Goal: Task Accomplishment & Management: Use online tool/utility

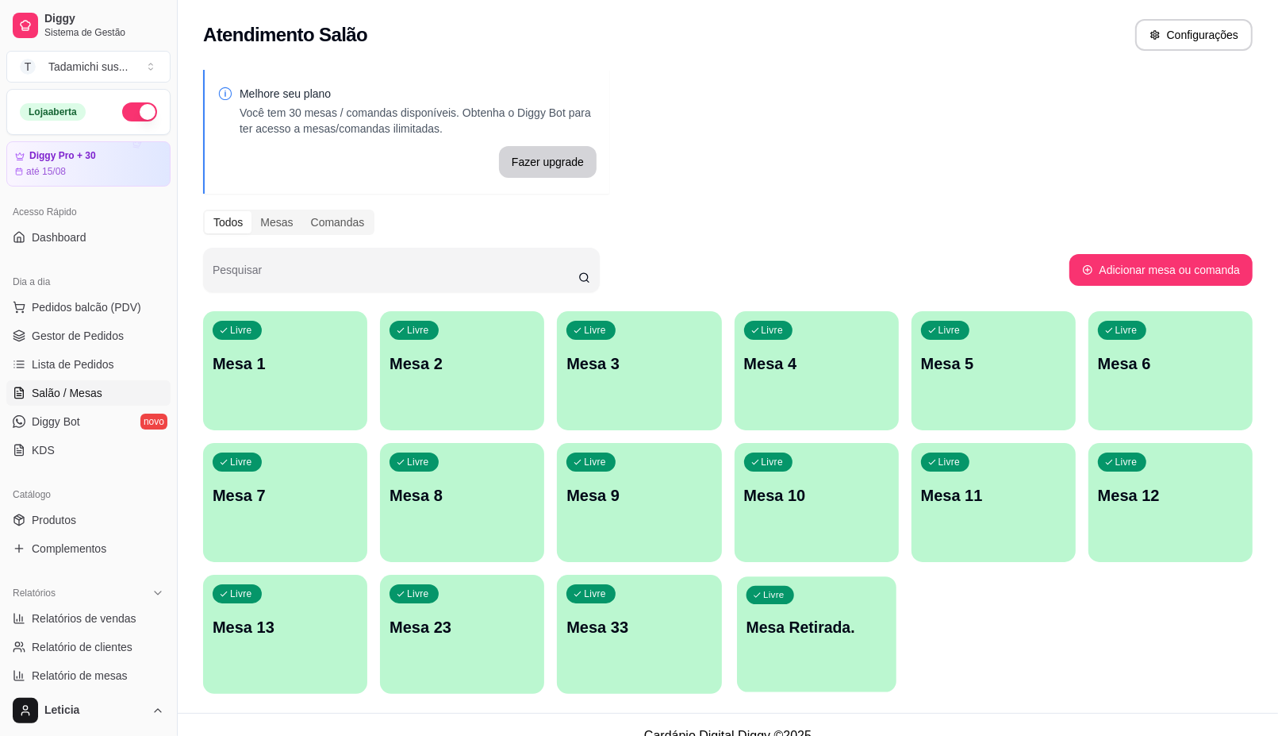
click at [782, 624] on p "Mesa Retirada." at bounding box center [816, 626] width 141 height 21
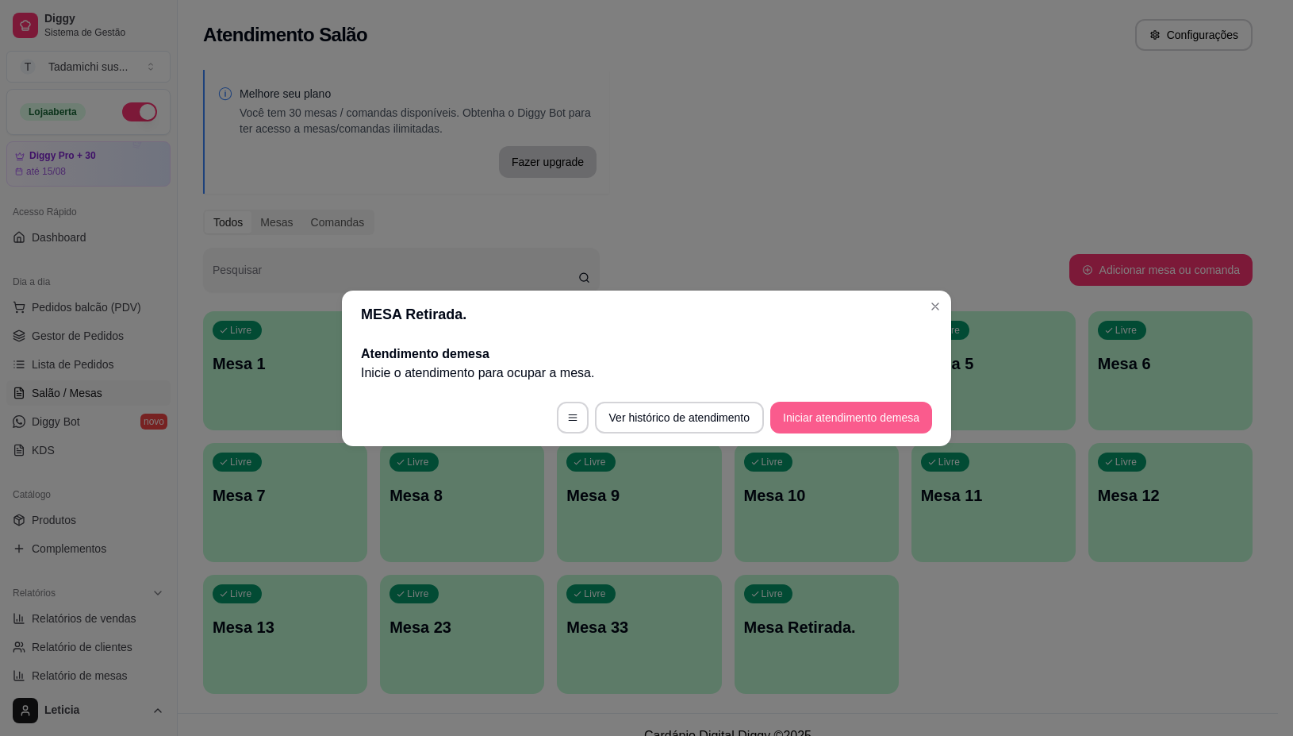
click at [843, 409] on button "Iniciar atendimento de mesa" at bounding box center [851, 417] width 162 height 32
click at [843, 409] on footer "Ver histórico de atendimento Iniciar atendimento de mesa" at bounding box center [646, 417] width 609 height 57
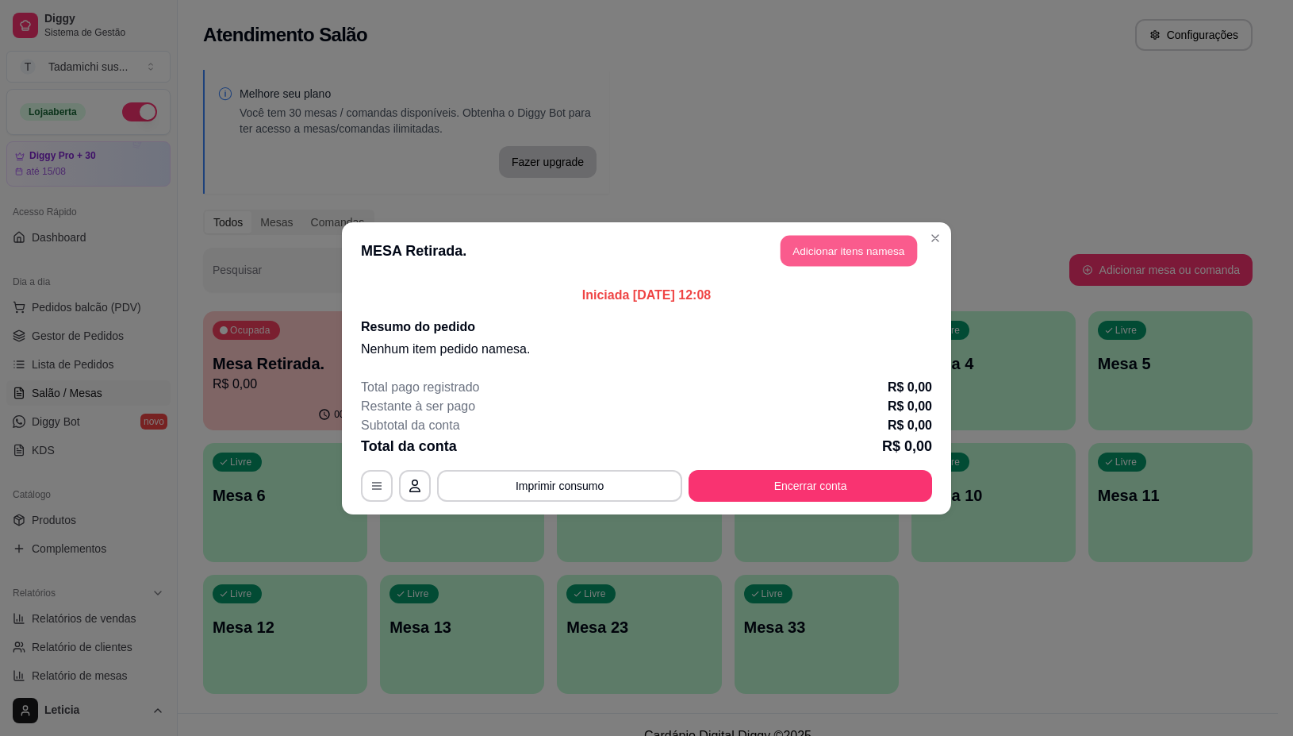
click at [839, 255] on button "Adicionar itens na mesa" at bounding box center [849, 250] width 136 height 31
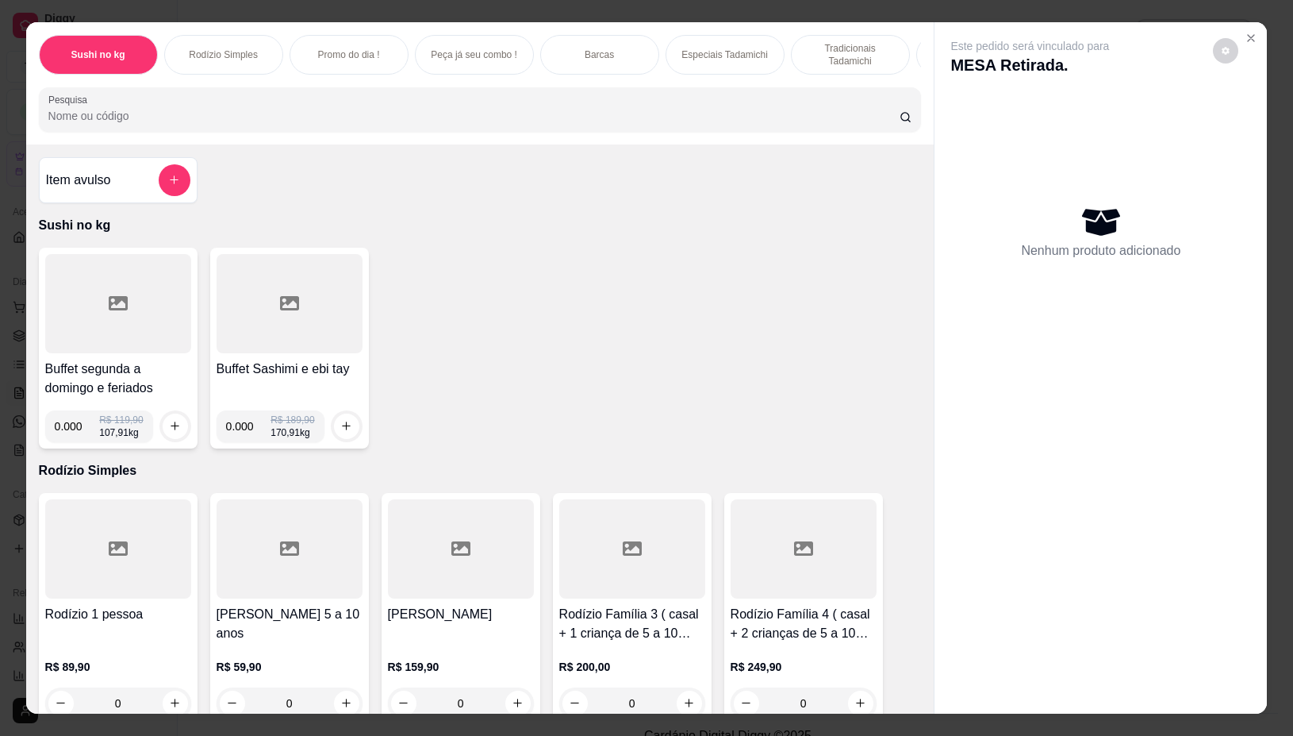
click at [66, 321] on div at bounding box center [118, 303] width 146 height 99
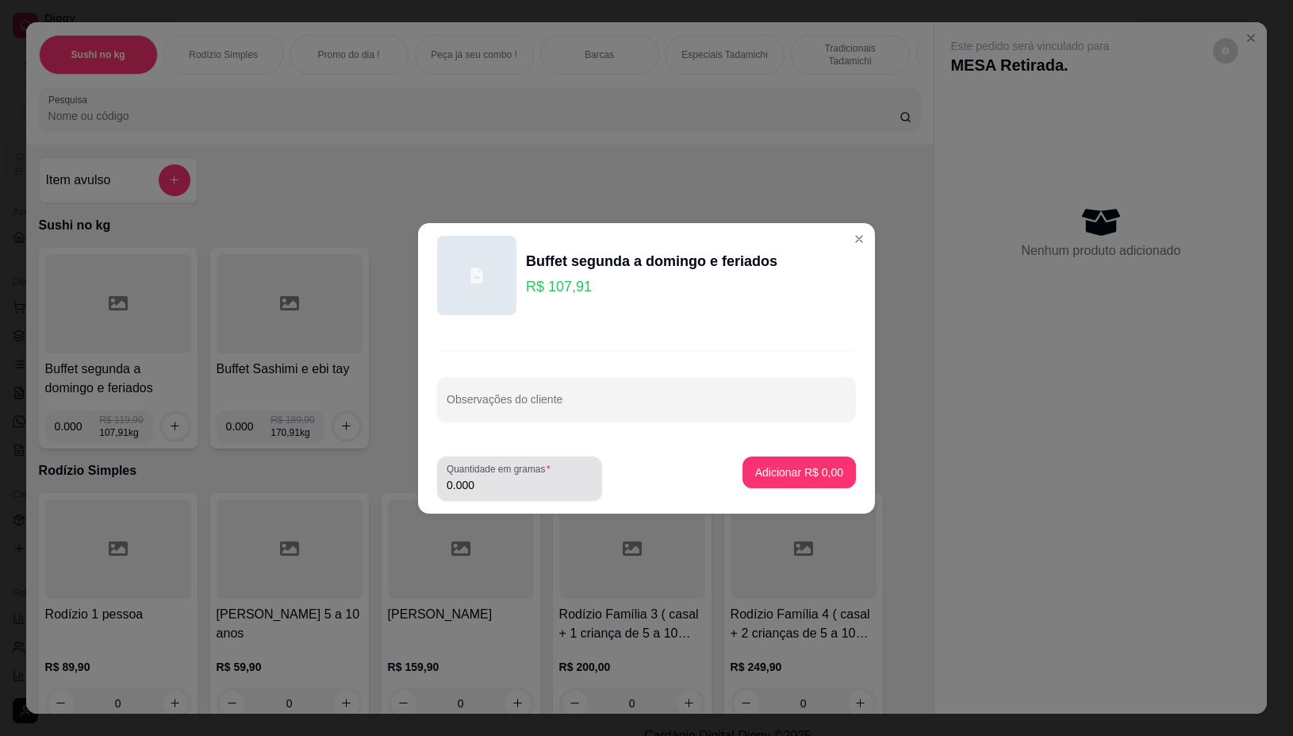
click at [500, 484] on div "0.000" at bounding box center [520, 479] width 146 height 32
type input "0.330"
click at [738, 472] on button "Adicionar R$ 35,61" at bounding box center [796, 471] width 117 height 31
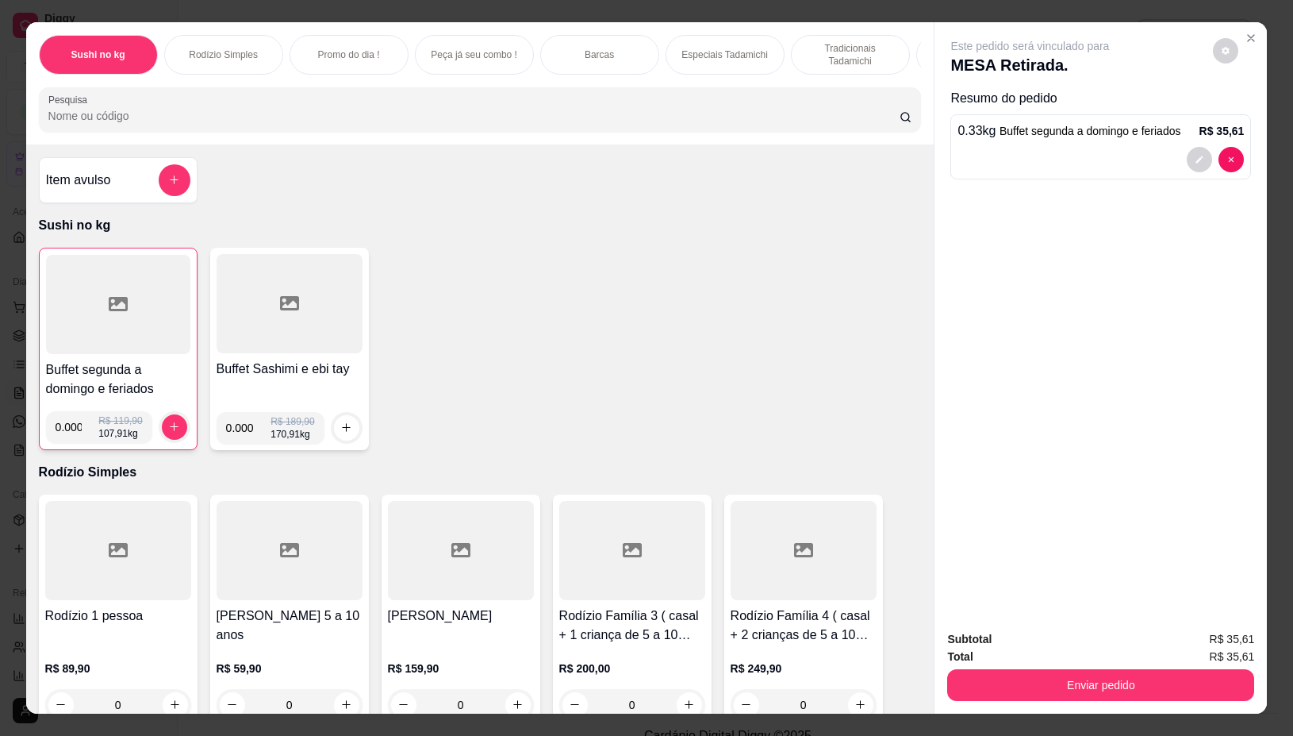
click at [1006, 698] on div "Subtotal R$ 35,61 Total R$ 35,61 Enviar pedido" at bounding box center [1101, 665] width 332 height 96
click at [1024, 686] on button "Enviar pedido" at bounding box center [1100, 685] width 307 height 32
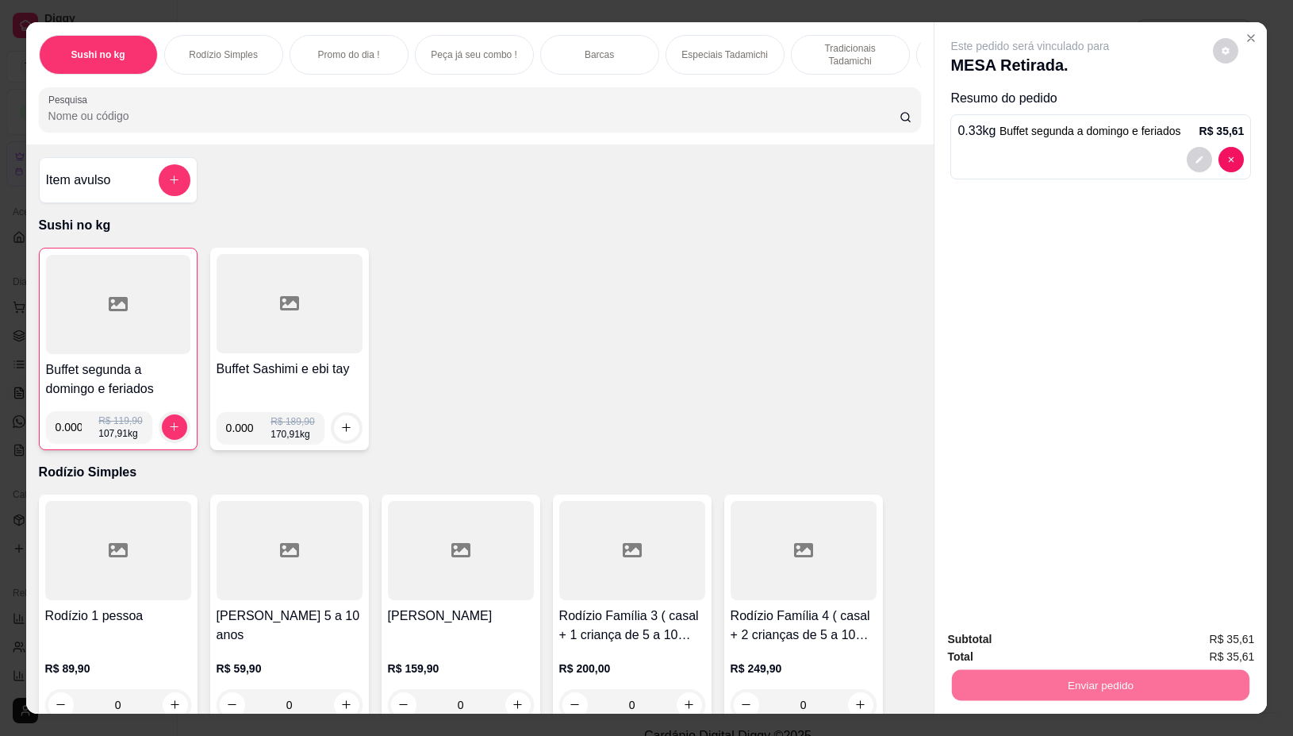
click at [1032, 639] on button "Não registrar e enviar pedido" at bounding box center [1047, 639] width 165 height 30
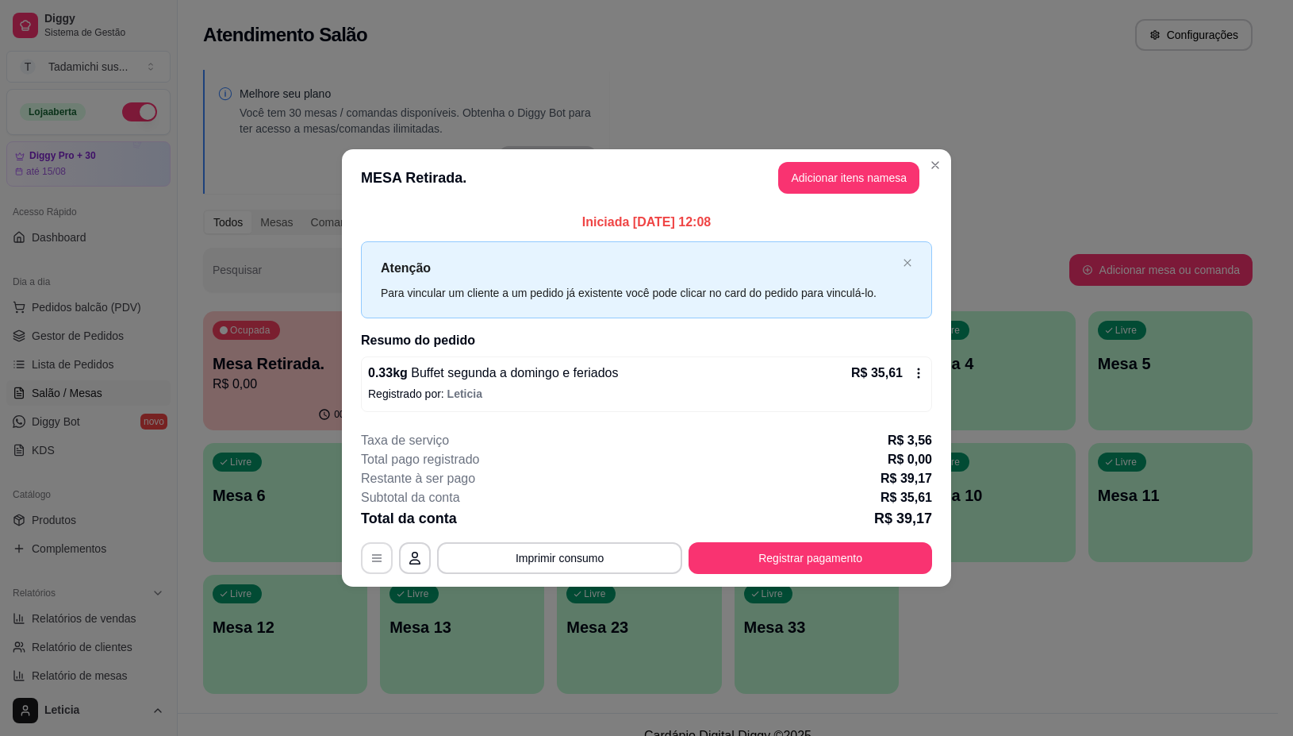
click at [367, 555] on button "button" at bounding box center [377, 558] width 32 height 32
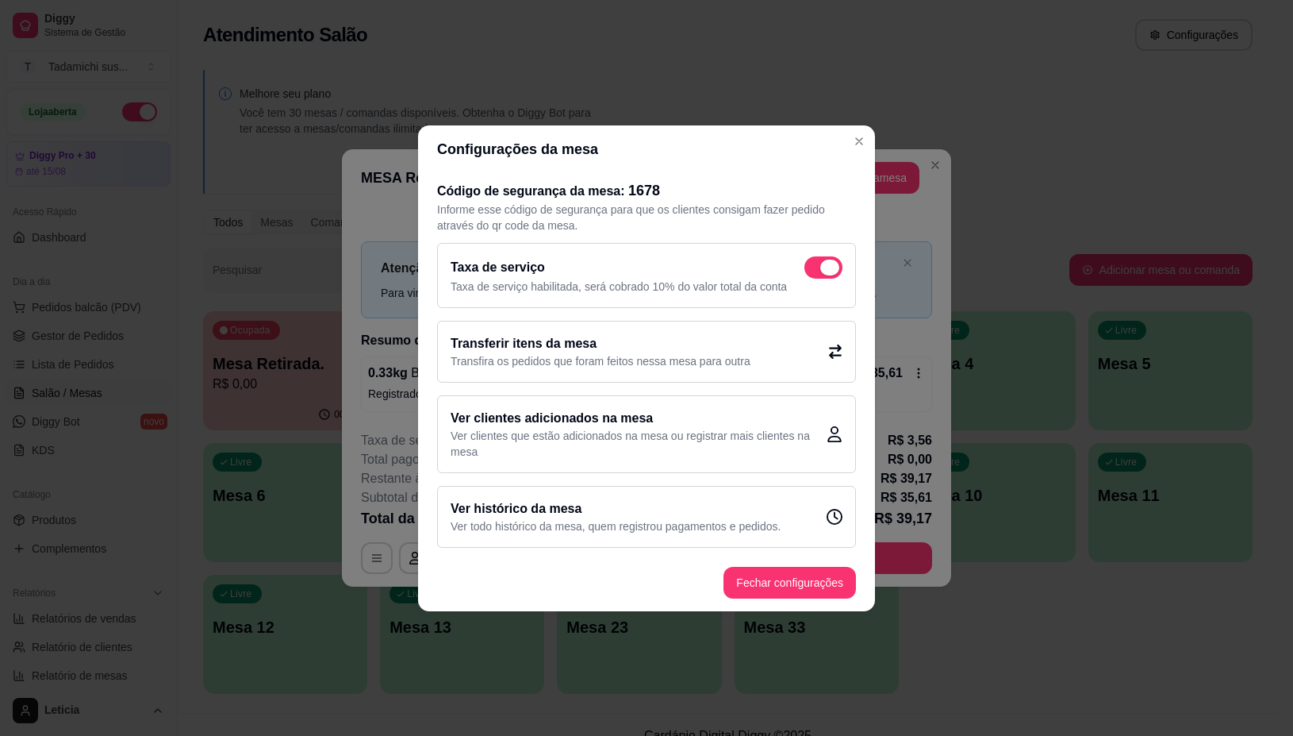
click at [807, 263] on span at bounding box center [824, 267] width 38 height 22
click at [807, 270] on input "checkbox" at bounding box center [809, 275] width 10 height 10
checkbox input "false"
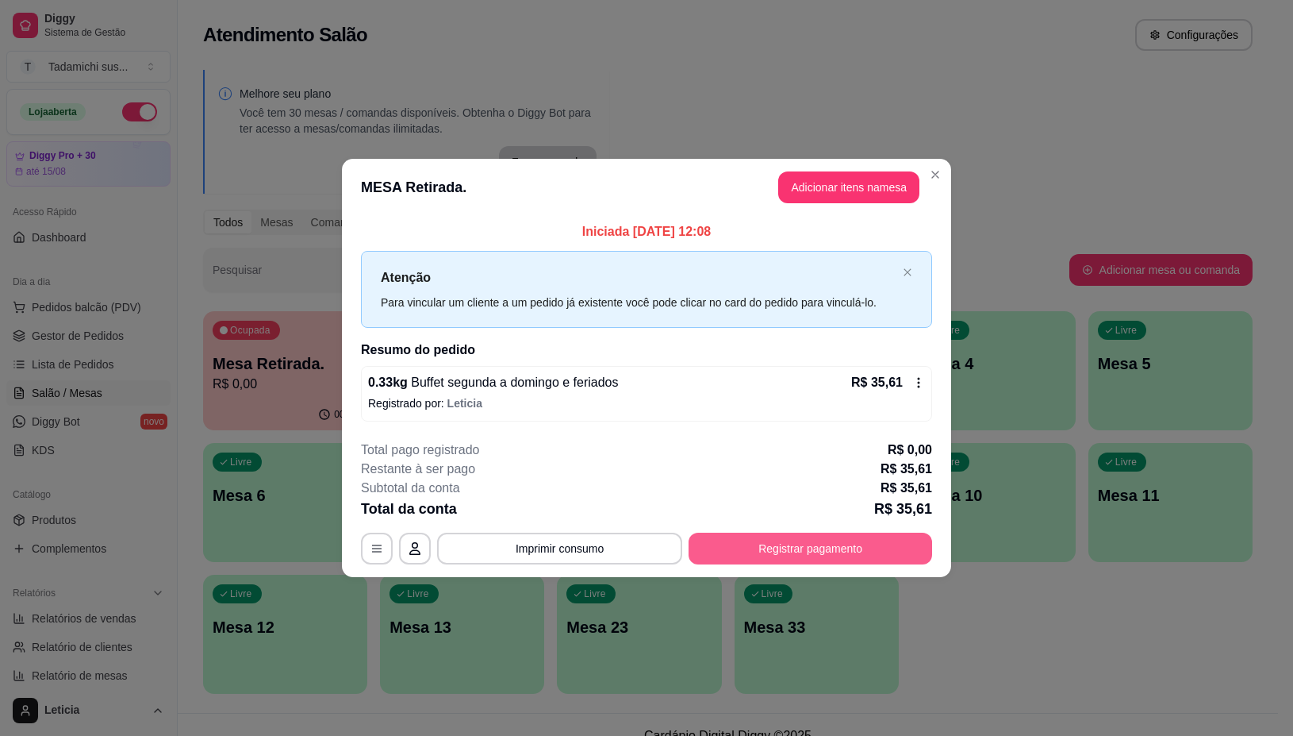
click at [762, 545] on button "Registrar pagamento" at bounding box center [811, 548] width 244 height 32
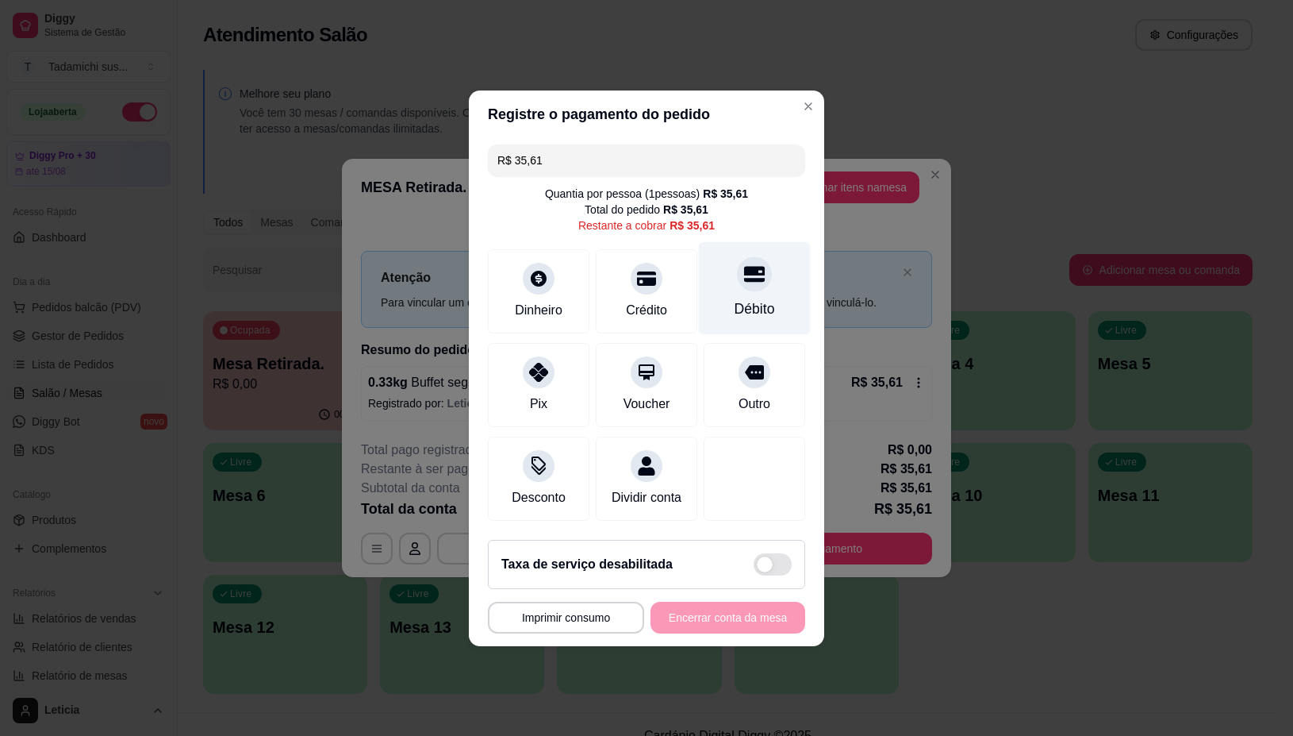
click at [751, 298] on div "Débito" at bounding box center [755, 308] width 40 height 21
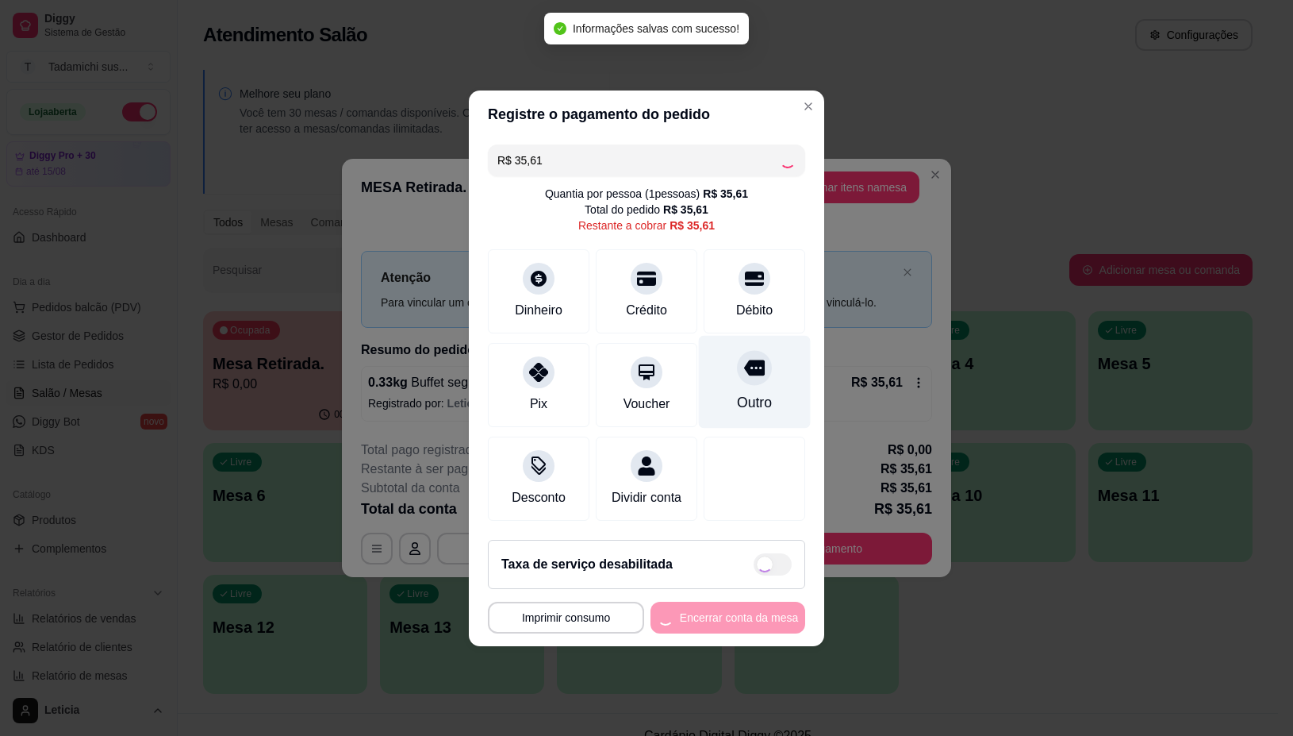
type input "R$ 0,00"
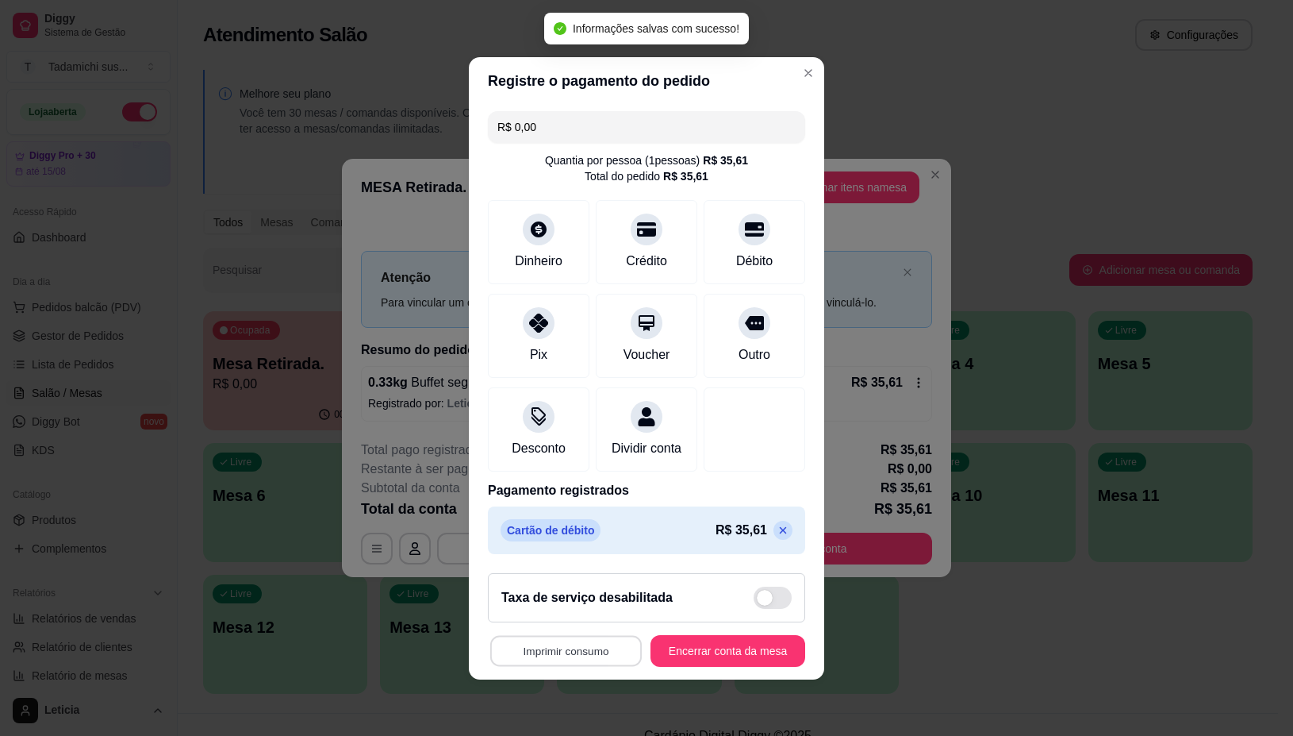
click at [572, 661] on button "Imprimir consumo" at bounding box center [566, 650] width 152 height 31
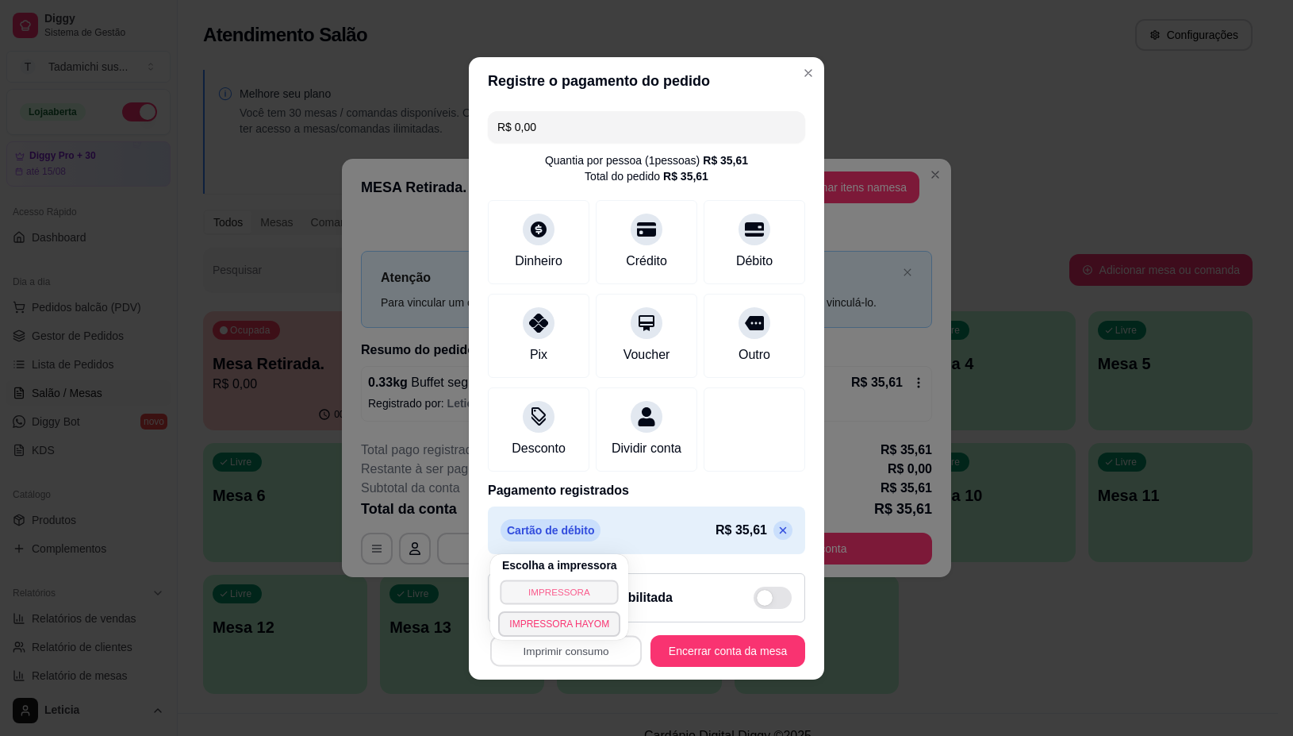
click at [576, 584] on button "IMPRESSORA" at bounding box center [560, 591] width 118 height 25
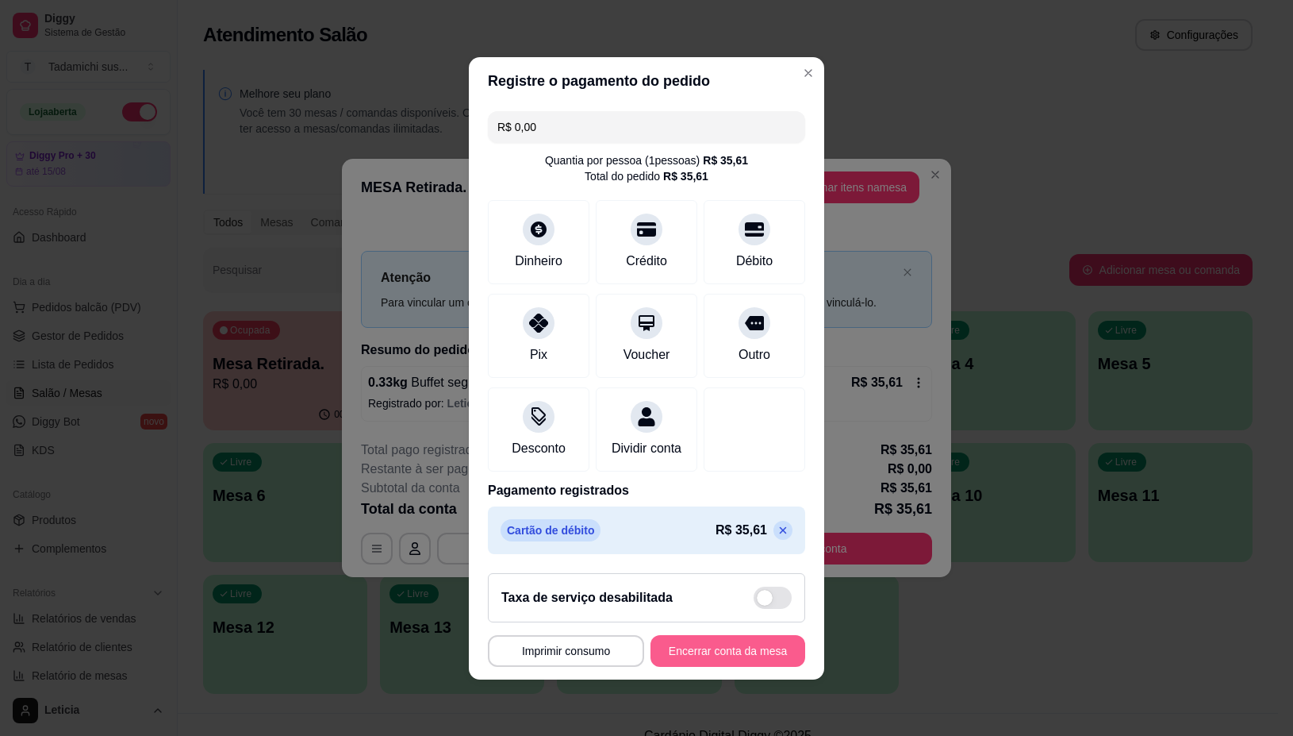
click at [690, 656] on button "Encerrar conta da mesa" at bounding box center [728, 651] width 155 height 32
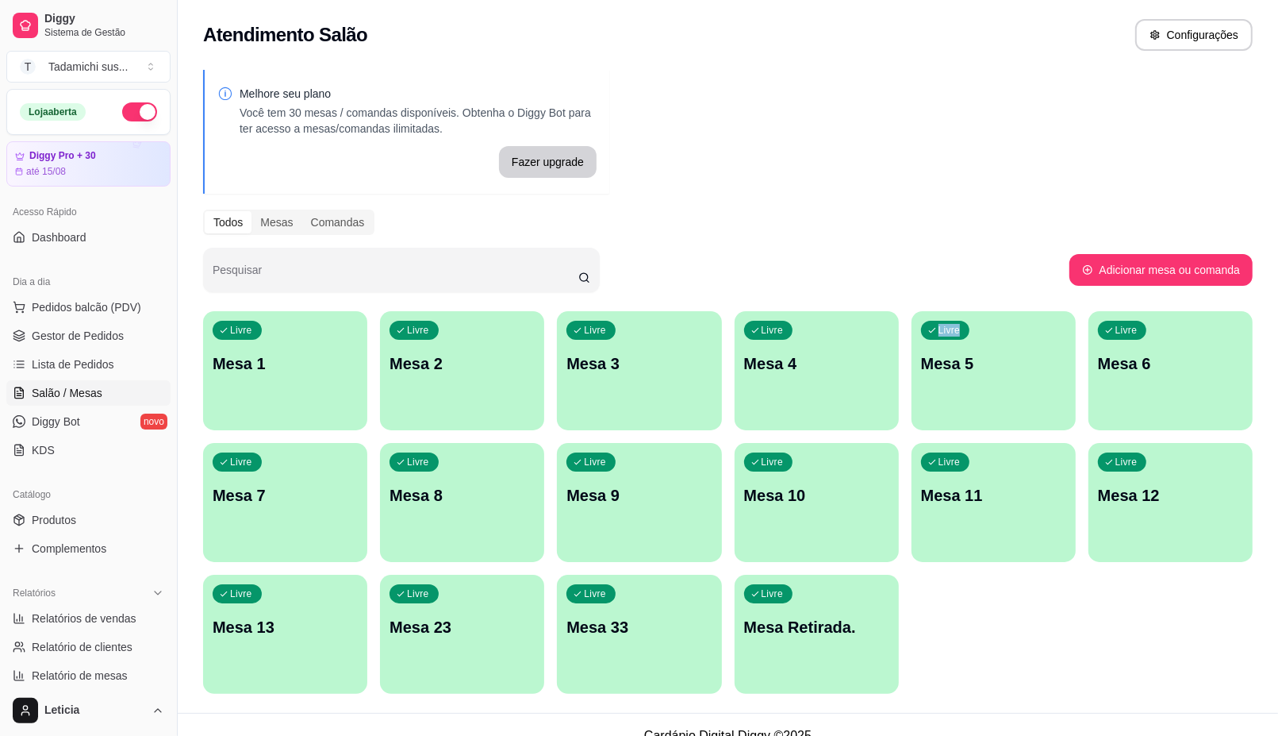
click at [939, 300] on div "Melhore seu plano Você tem 30 mesas / comandas disponíveis. Obtenha o Diggy Bot…" at bounding box center [728, 386] width 1100 height 652
click at [339, 329] on div "Livre Mesa 1" at bounding box center [285, 361] width 164 height 100
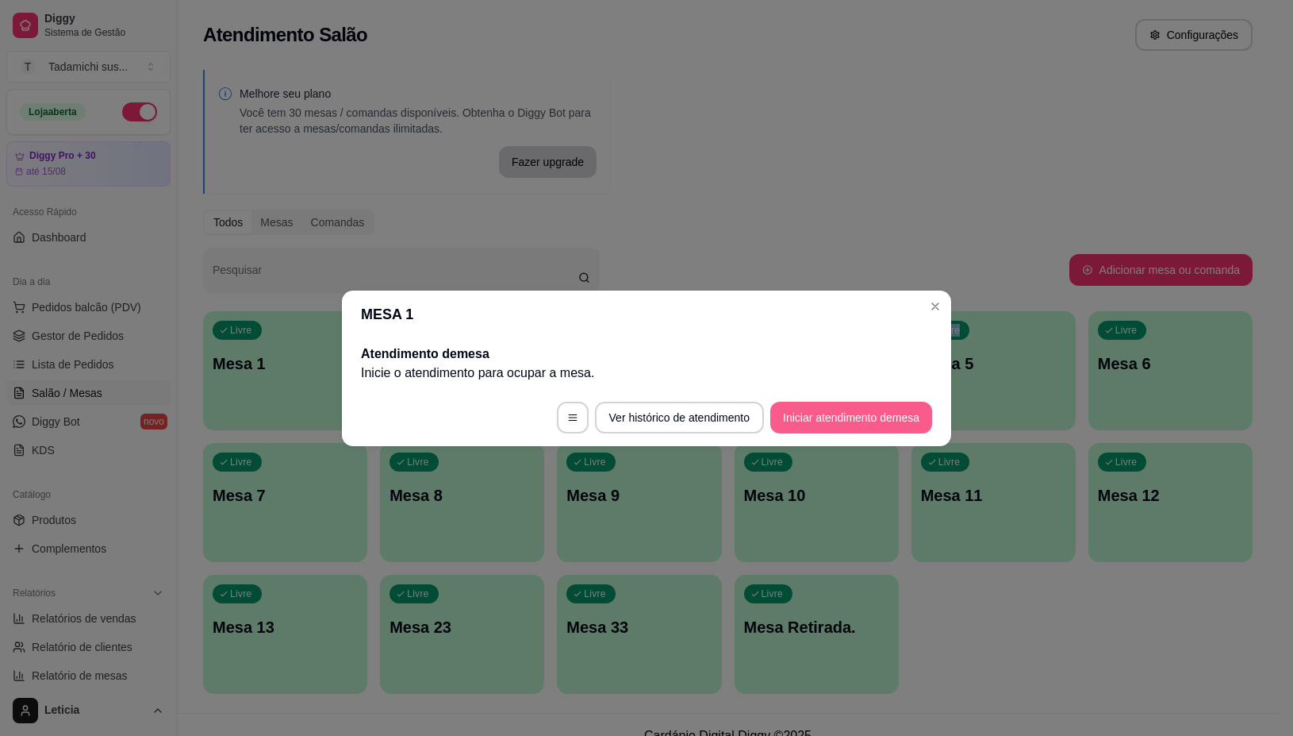
click at [862, 413] on button "Iniciar atendimento de mesa" at bounding box center [851, 417] width 162 height 32
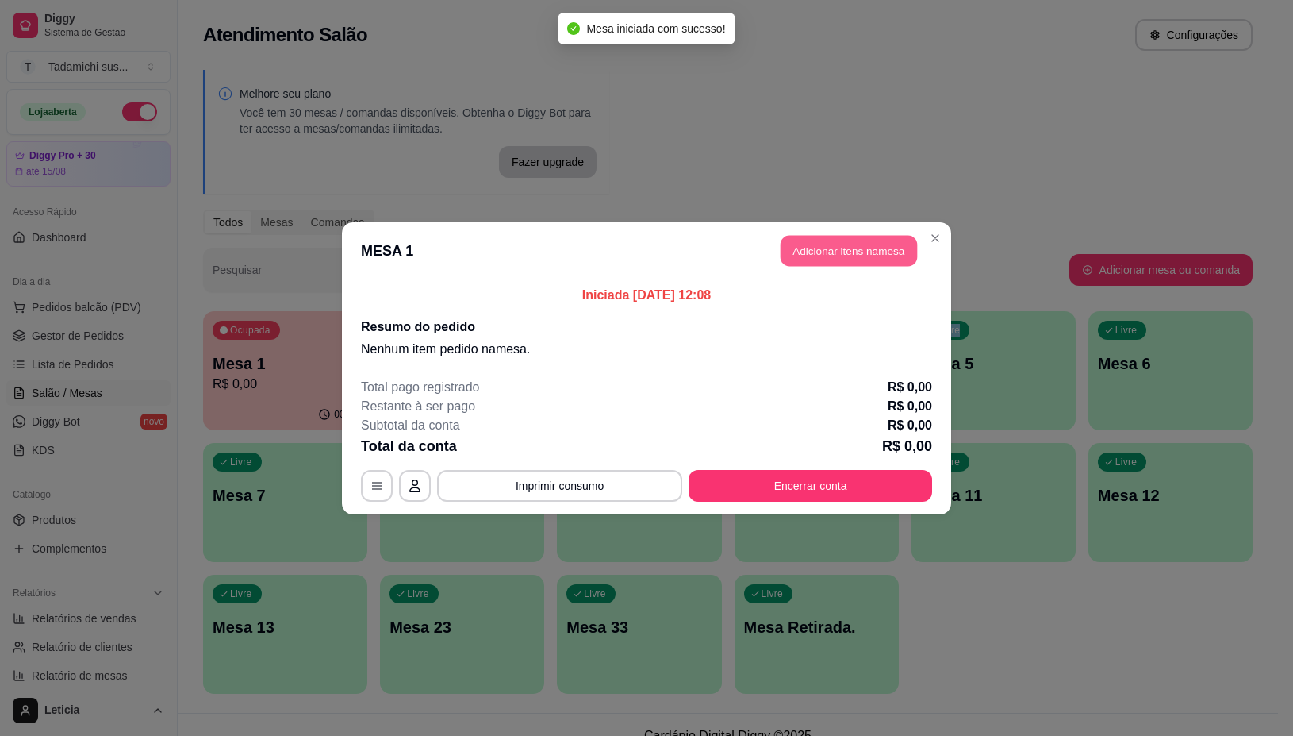
click at [842, 254] on button "Adicionar itens na mesa" at bounding box center [849, 250] width 136 height 31
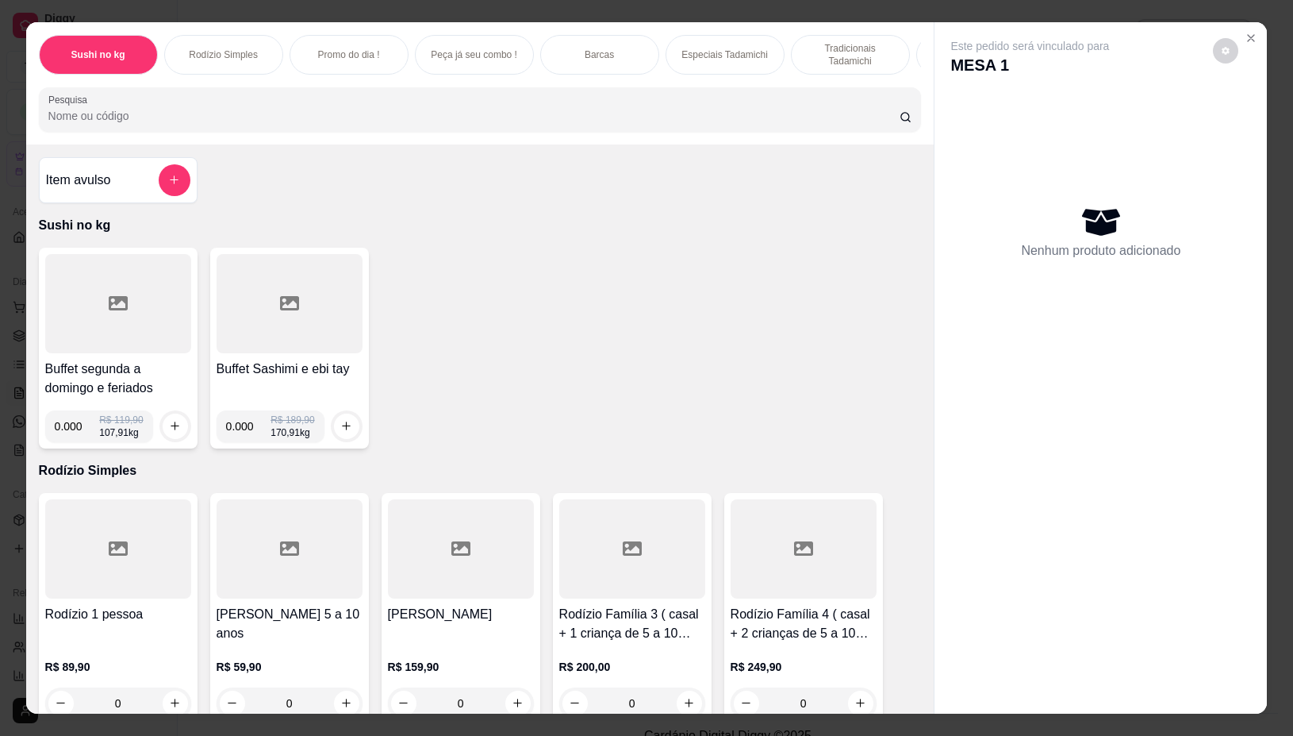
click at [160, 323] on div at bounding box center [118, 303] width 146 height 99
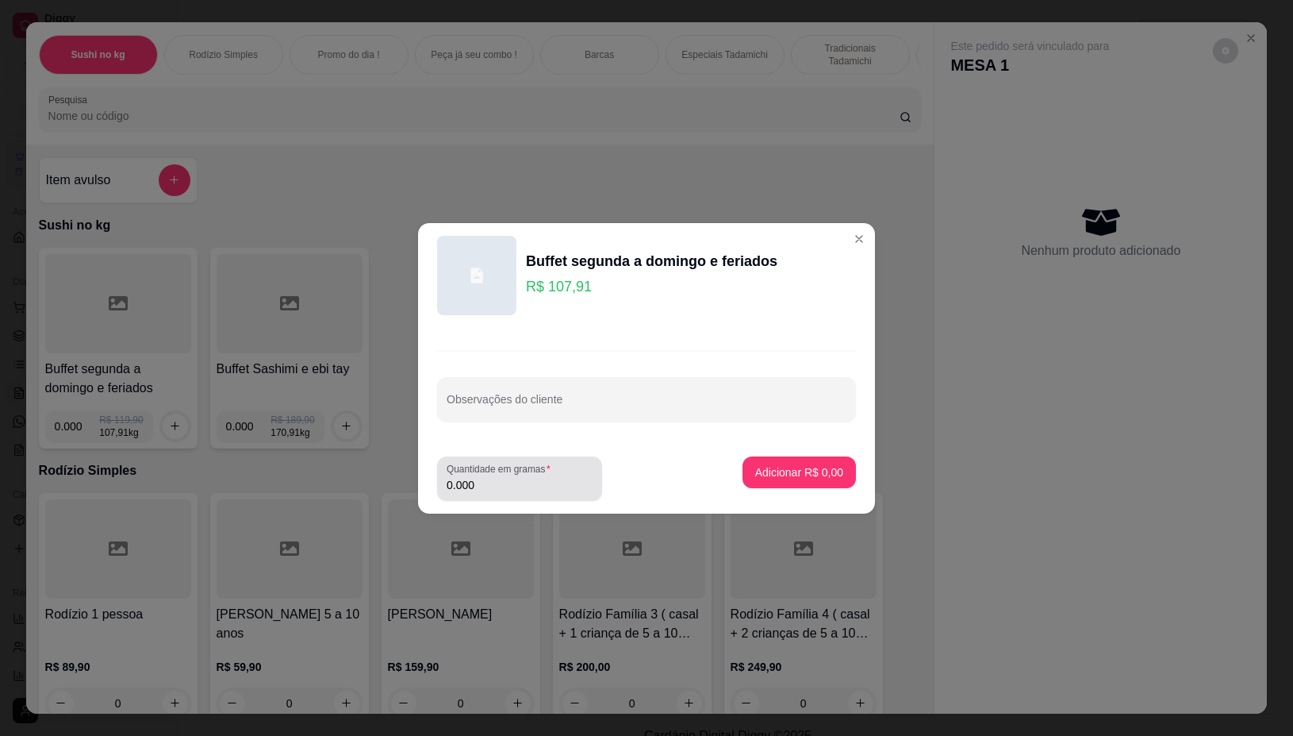
click at [482, 477] on input "0.000" at bounding box center [520, 485] width 146 height 16
type input "0.660"
click at [751, 478] on p "Adicionar R$ 71,22" at bounding box center [796, 472] width 94 height 16
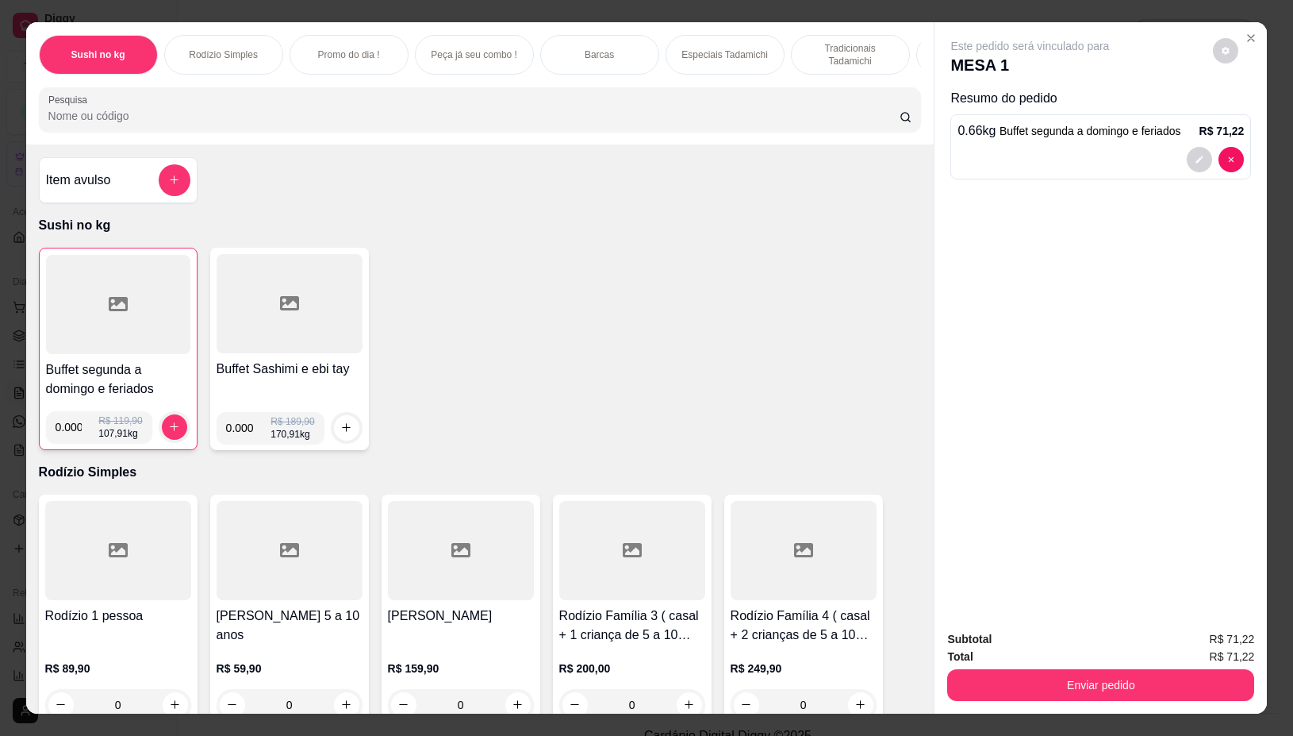
click at [1129, 694] on div "Subtotal R$ 71,22 Total R$ 71,22 Enviar pedido" at bounding box center [1101, 665] width 332 height 96
click at [1026, 671] on button "Enviar pedido" at bounding box center [1100, 685] width 307 height 32
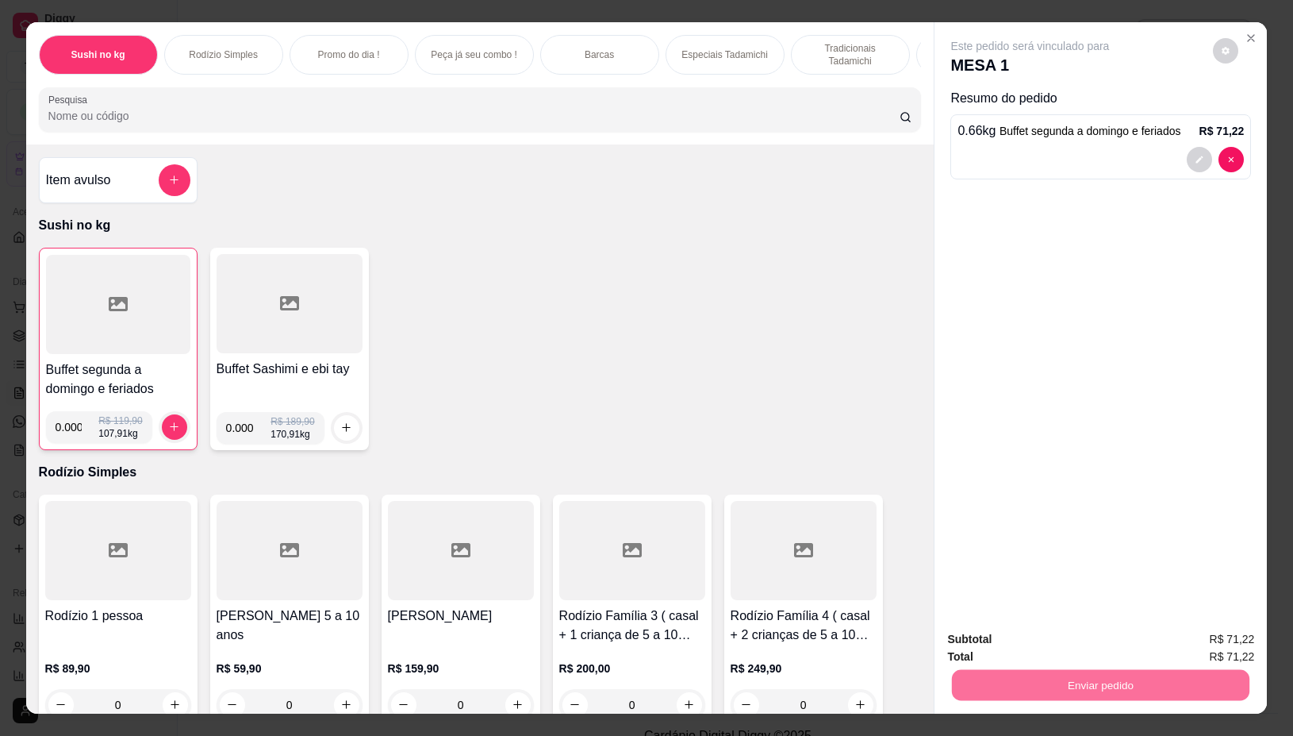
click at [1006, 637] on button "Não registrar e enviar pedido" at bounding box center [1047, 638] width 160 height 29
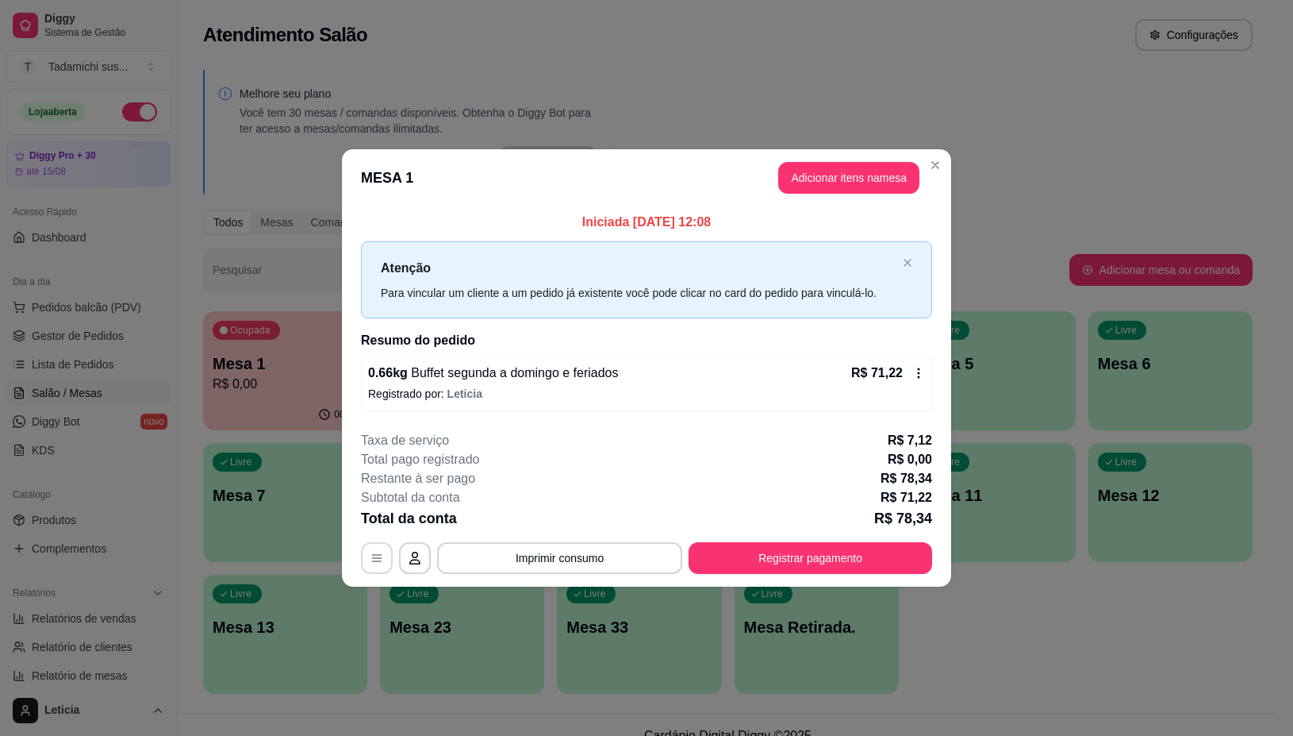
click at [361, 555] on div "**********" at bounding box center [646, 558] width 571 height 32
click at [378, 563] on icon "button" at bounding box center [377, 557] width 13 height 13
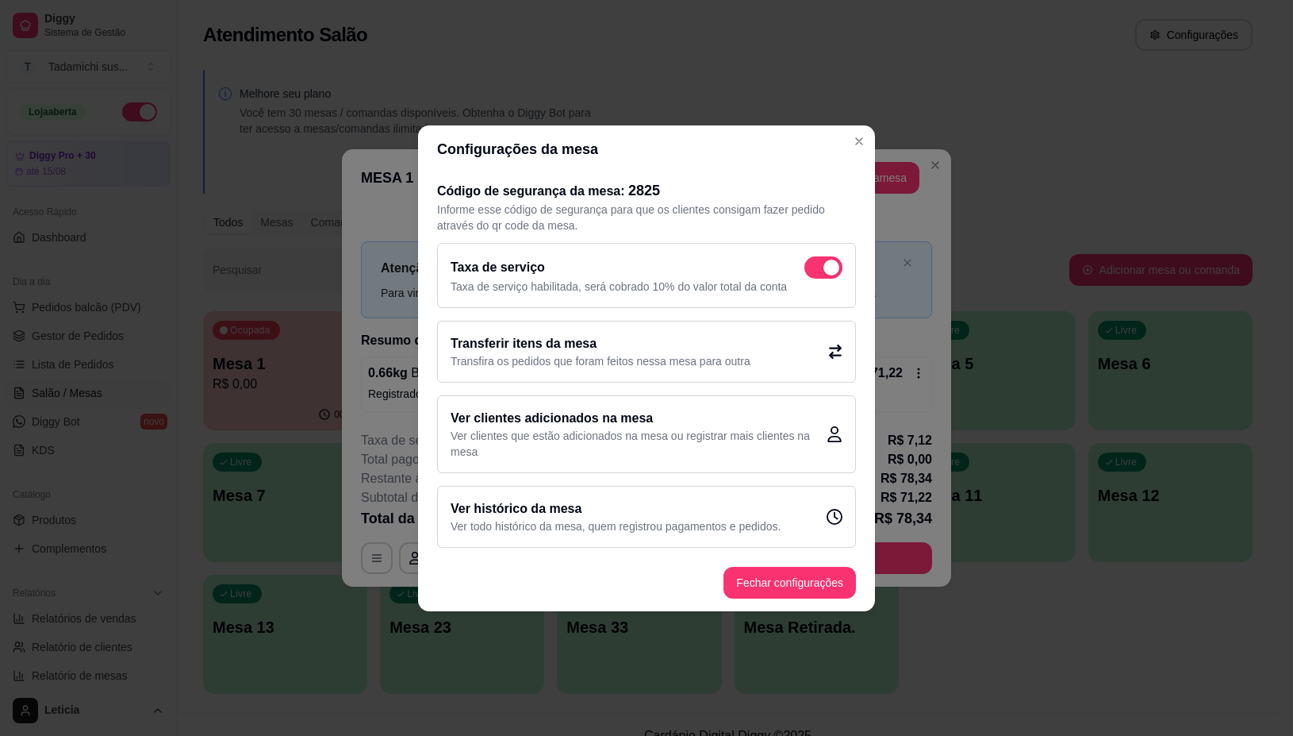
click at [806, 282] on p "Taxa de serviço habilitada, será cobrado 10% do valor total da conta" at bounding box center [647, 286] width 392 height 16
checkbox input "false"
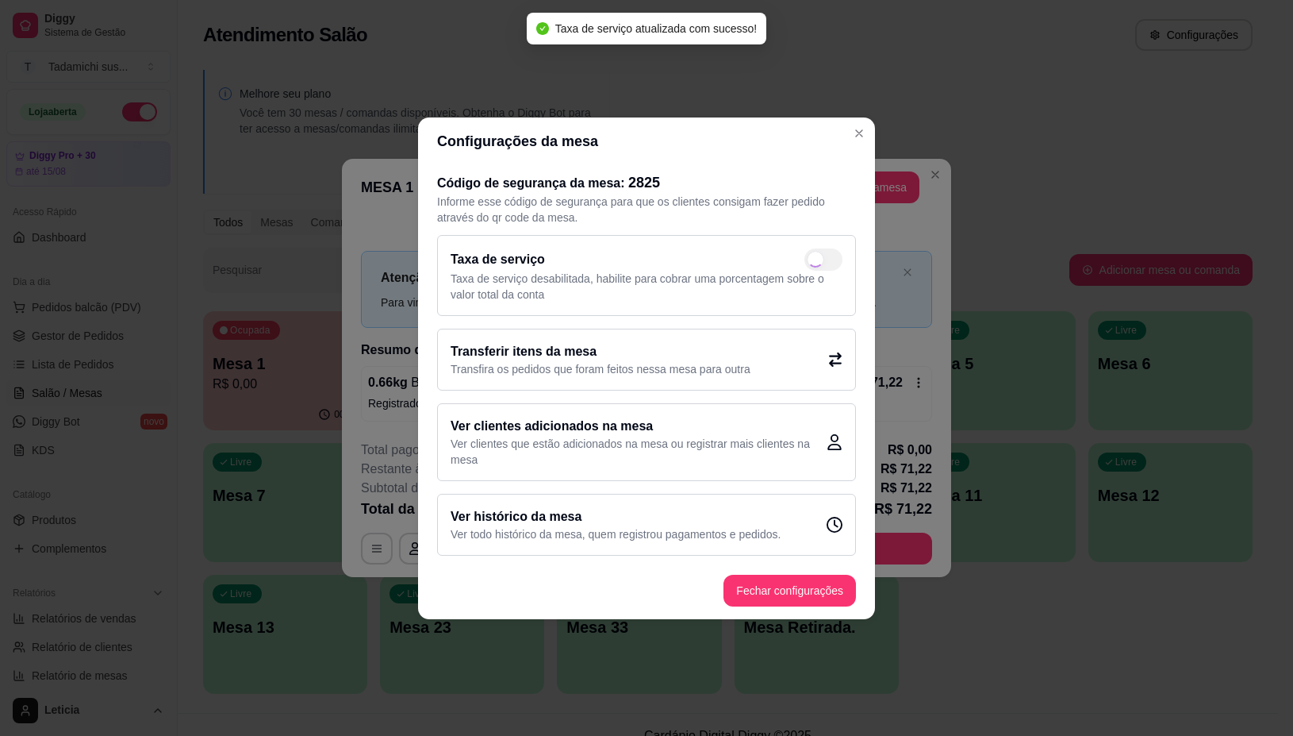
drag, startPoint x: 870, startPoint y: 120, endPoint x: 858, endPoint y: 151, distance: 33.2
click at [870, 123] on header "Configurações da mesa" at bounding box center [646, 141] width 457 height 48
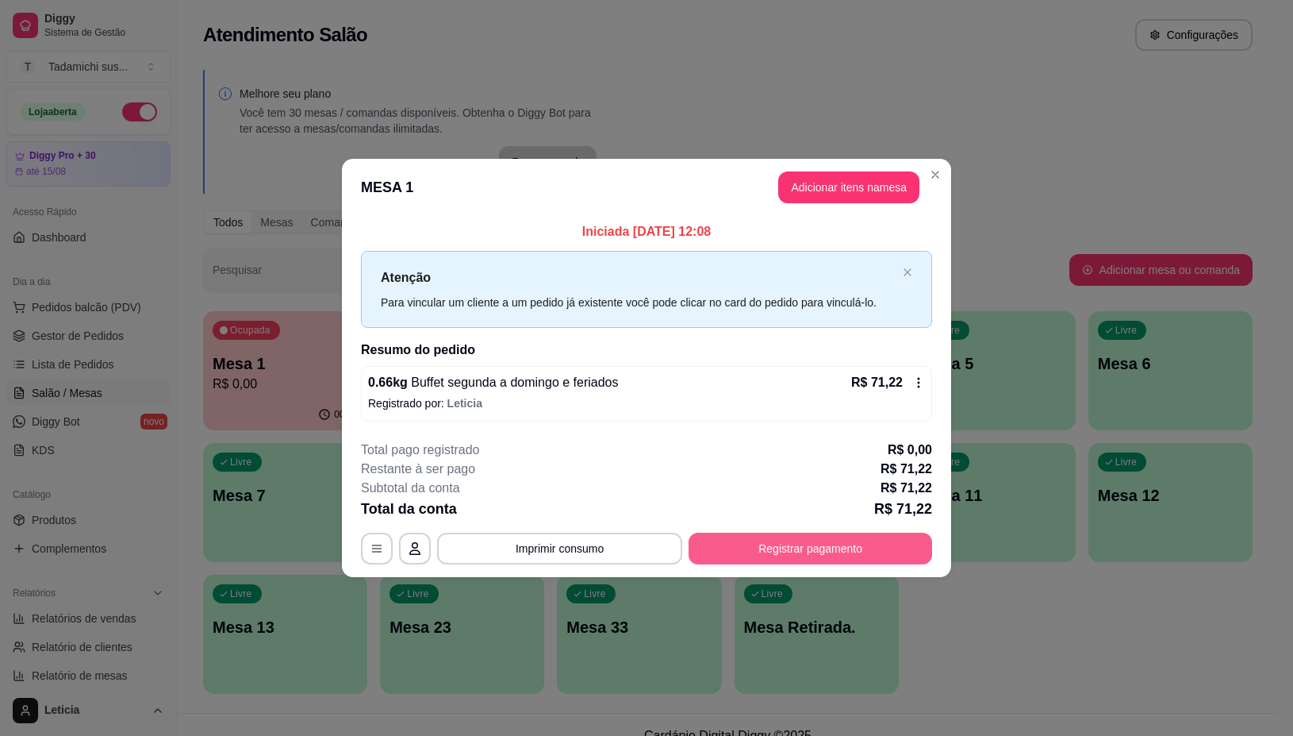
click at [862, 534] on button "Registrar pagamento" at bounding box center [811, 548] width 244 height 32
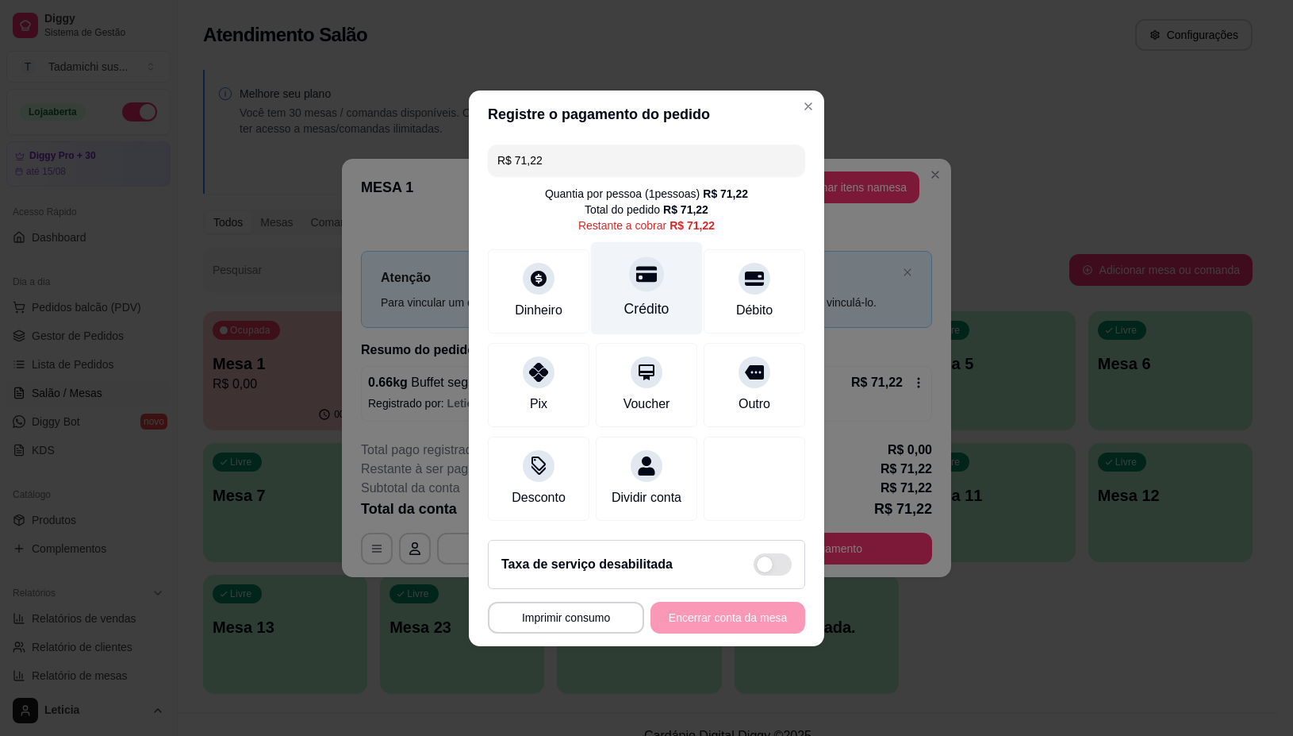
click at [659, 299] on div "Crédito" at bounding box center [646, 308] width 45 height 21
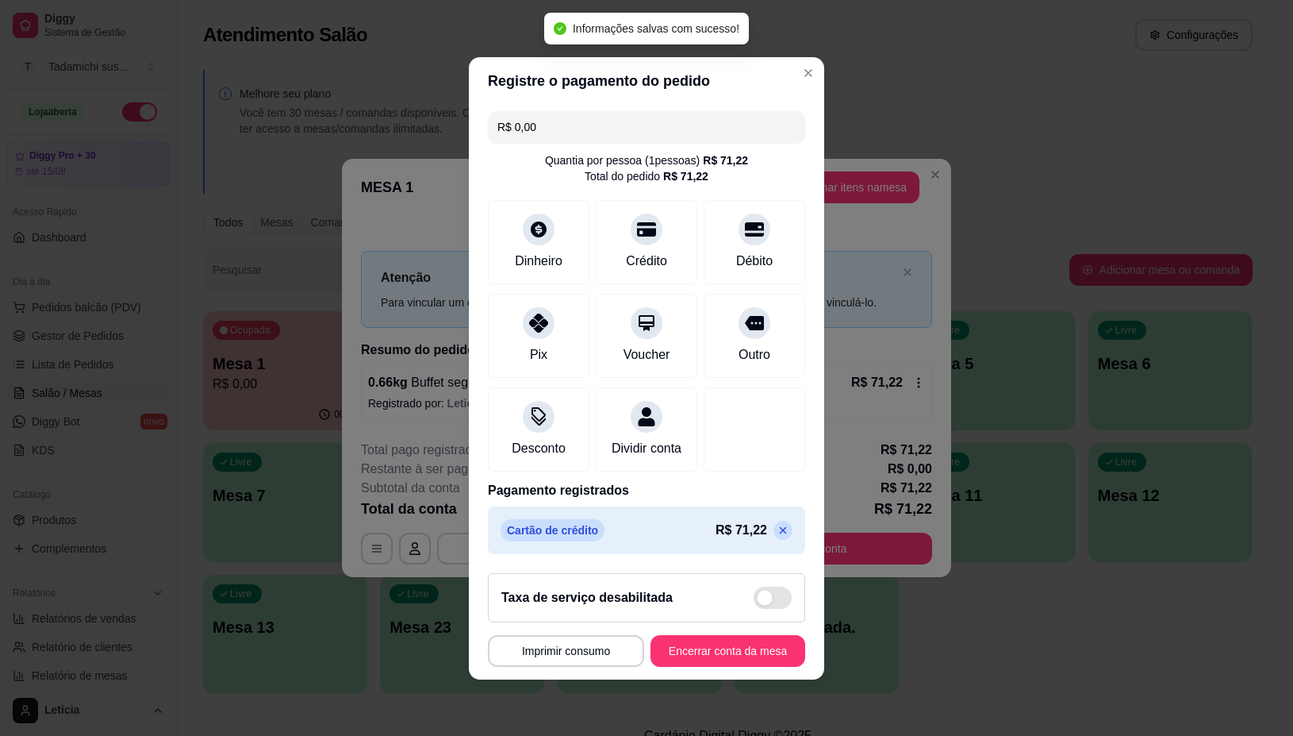
type input "R$ 0,00"
click at [550, 659] on button "Imprimir consumo" at bounding box center [566, 650] width 152 height 31
click at [561, 583] on button "IMPRESSORA" at bounding box center [560, 591] width 118 height 25
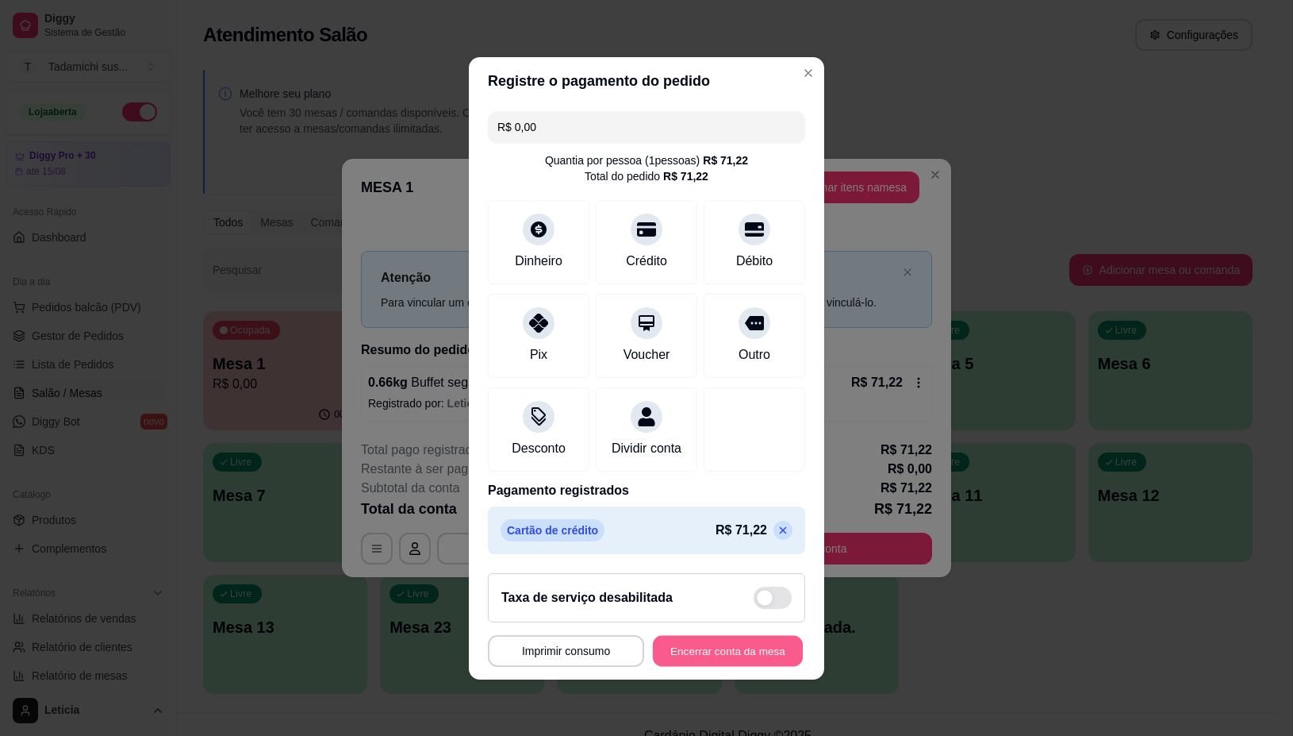
click at [673, 655] on button "Encerrar conta da mesa" at bounding box center [728, 650] width 150 height 31
